Goal: Task Accomplishment & Management: Manage account settings

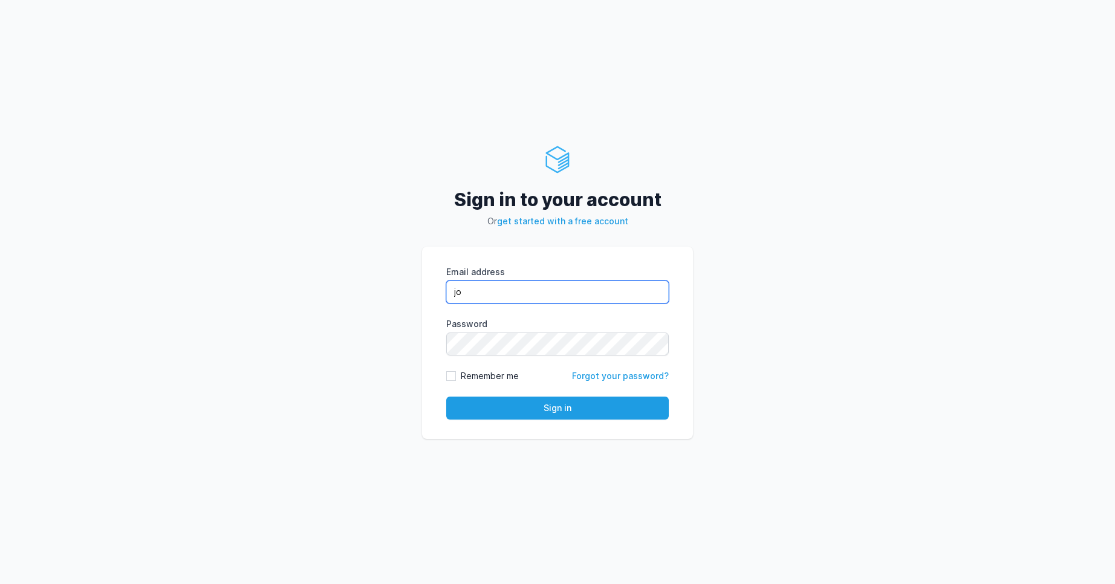
type input "jo"
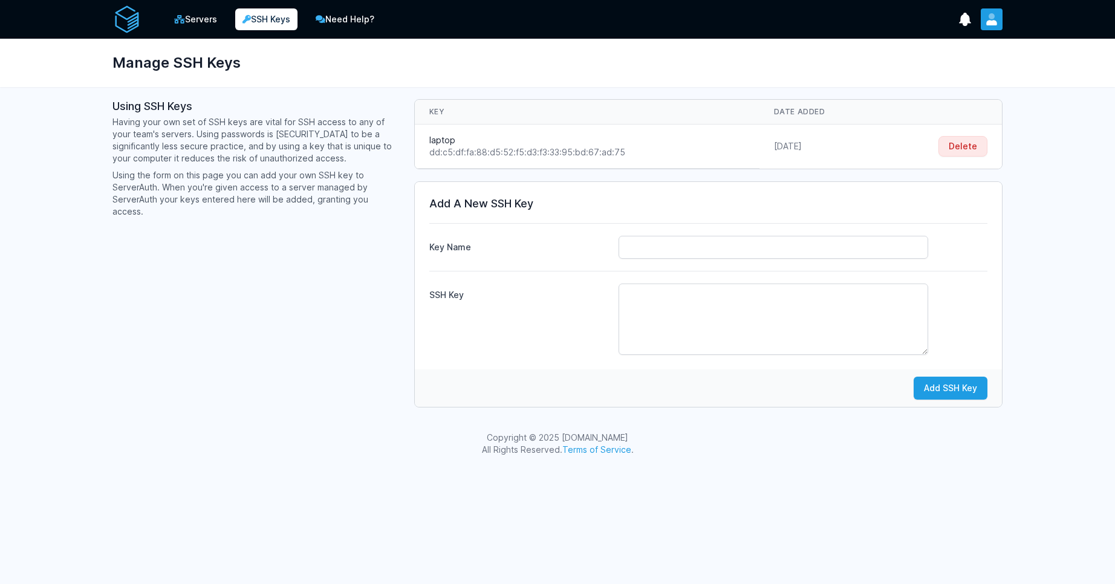
click at [996, 16] on icon "User menu" at bounding box center [992, 19] width 12 height 12
click at [933, 54] on link "Your Profile" at bounding box center [944, 48] width 116 height 22
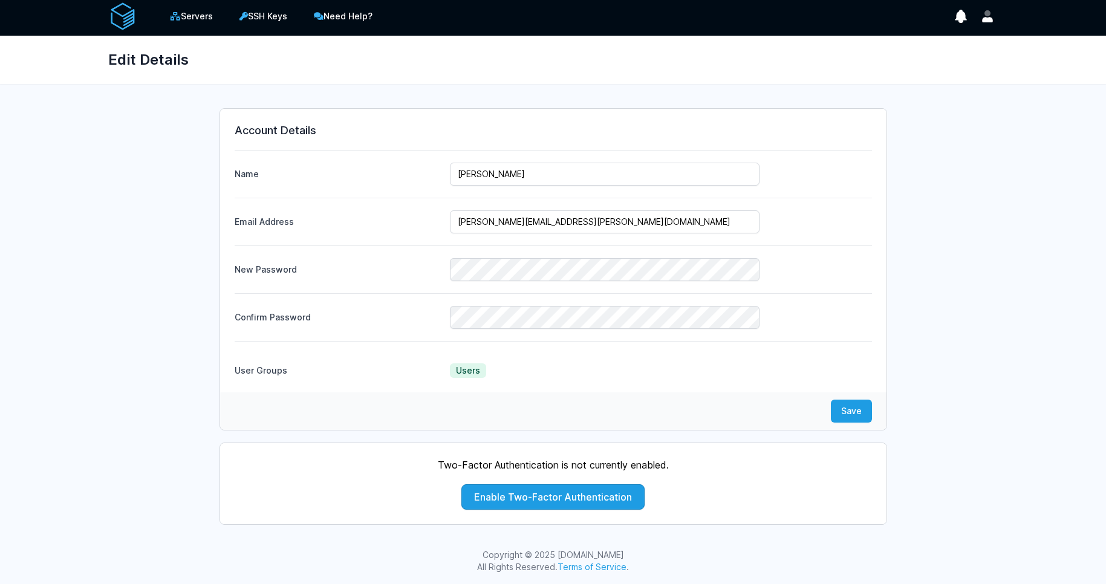
scroll to position [4, 0]
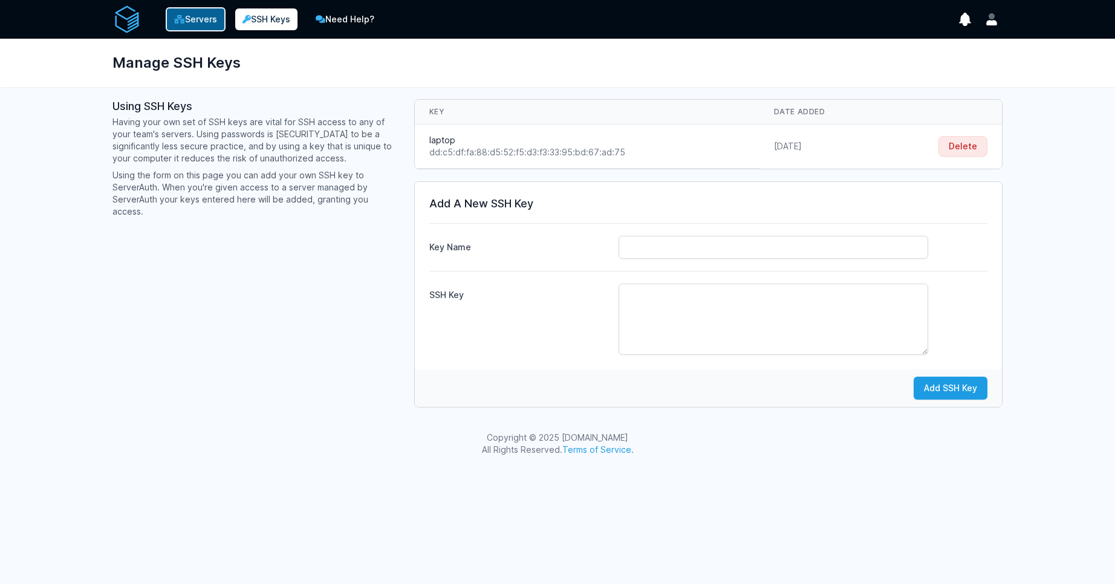
click at [201, 24] on link "Servers" at bounding box center [196, 19] width 60 height 24
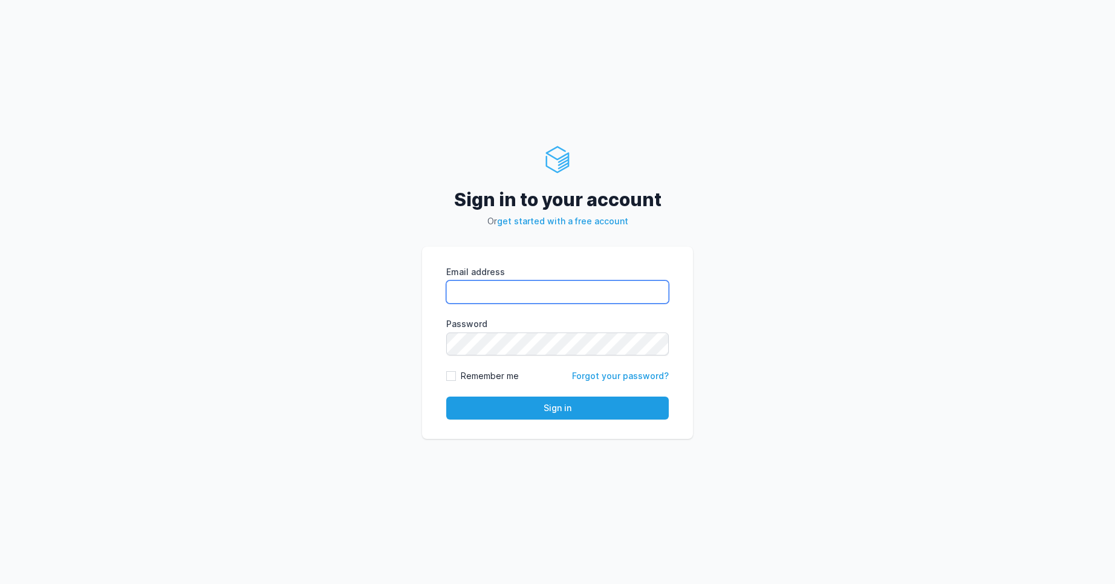
click at [547, 282] on input "Email address" at bounding box center [557, 292] width 223 height 23
type input "[PERSON_NAME][EMAIL_ADDRESS][PERSON_NAME][DOMAIN_NAME]"
click at [294, 92] on div "Sign in to your account Or get started with a free account Email address [PERSO…" at bounding box center [557, 292] width 1115 height 584
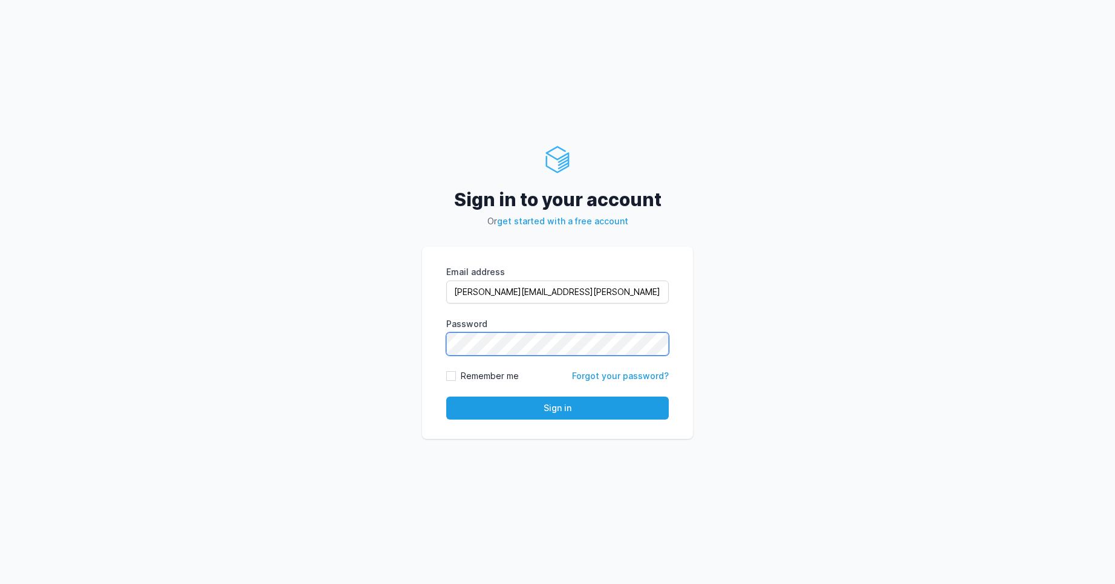
click at [446, 397] on button "Sign in" at bounding box center [557, 408] width 223 height 23
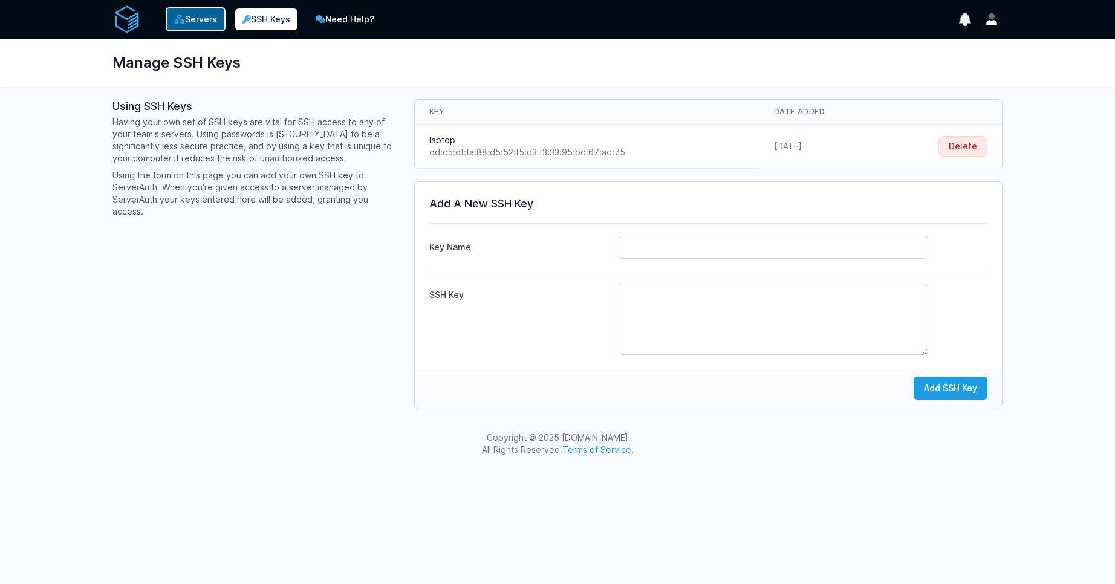
click at [212, 19] on link "Servers" at bounding box center [196, 19] width 60 height 24
